Goal: Ask a question

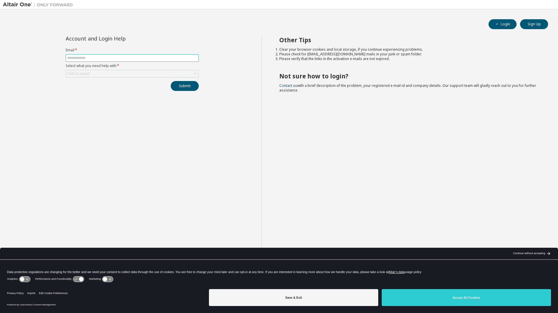
click at [104, 61] on span at bounding box center [132, 58] width 133 height 8
click at [103, 58] on input "text" at bounding box center [132, 58] width 130 height 5
click at [534, 24] on button "Sign Up" at bounding box center [534, 24] width 28 height 10
click at [89, 60] on input "text" at bounding box center [132, 58] width 130 height 5
type input "**********"
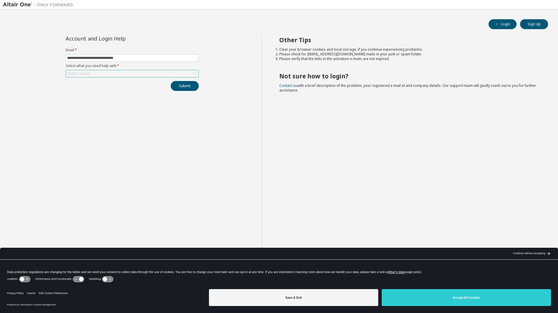
click at [83, 75] on div "Click to select" at bounding box center [78, 73] width 23 height 5
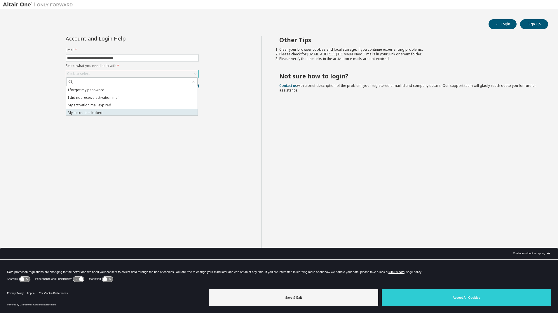
scroll to position [16, 0]
click at [119, 113] on li "I don't know but can't login" at bounding box center [131, 112] width 131 height 8
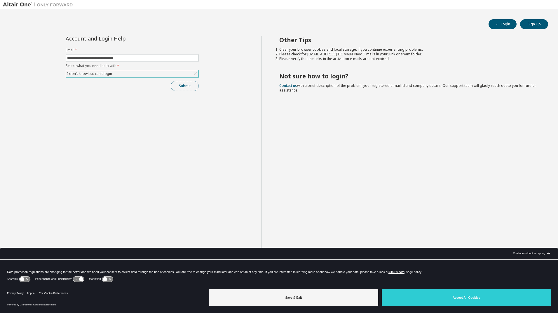
click at [191, 85] on button "Submit" at bounding box center [185, 86] width 28 height 10
click at [227, 52] on div "**********" at bounding box center [132, 161] width 258 height 250
click at [494, 26] on button "Login" at bounding box center [502, 24] width 28 height 10
